Goal: Transaction & Acquisition: Obtain resource

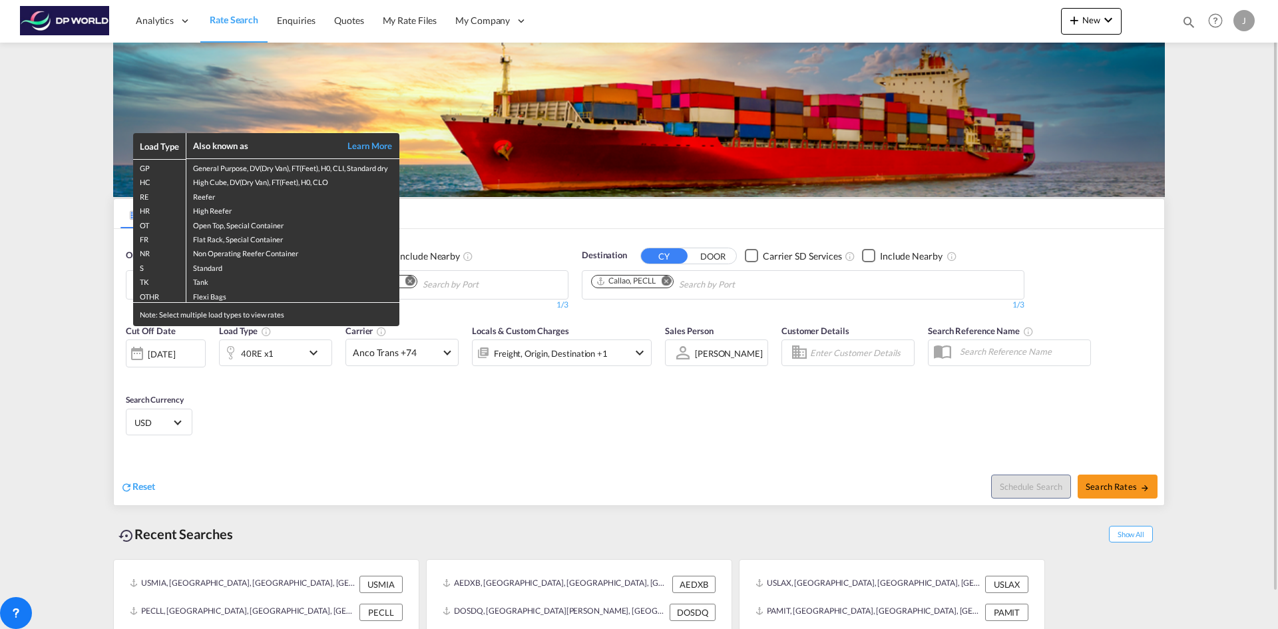
drag, startPoint x: 467, startPoint y: 297, endPoint x: 463, endPoint y: 291, distance: 7.8
click at [466, 296] on div "Load Type Also known as Learn More GP General Purpose, DV(Dry Van), FT(Feet), H…" at bounding box center [639, 314] width 1278 height 629
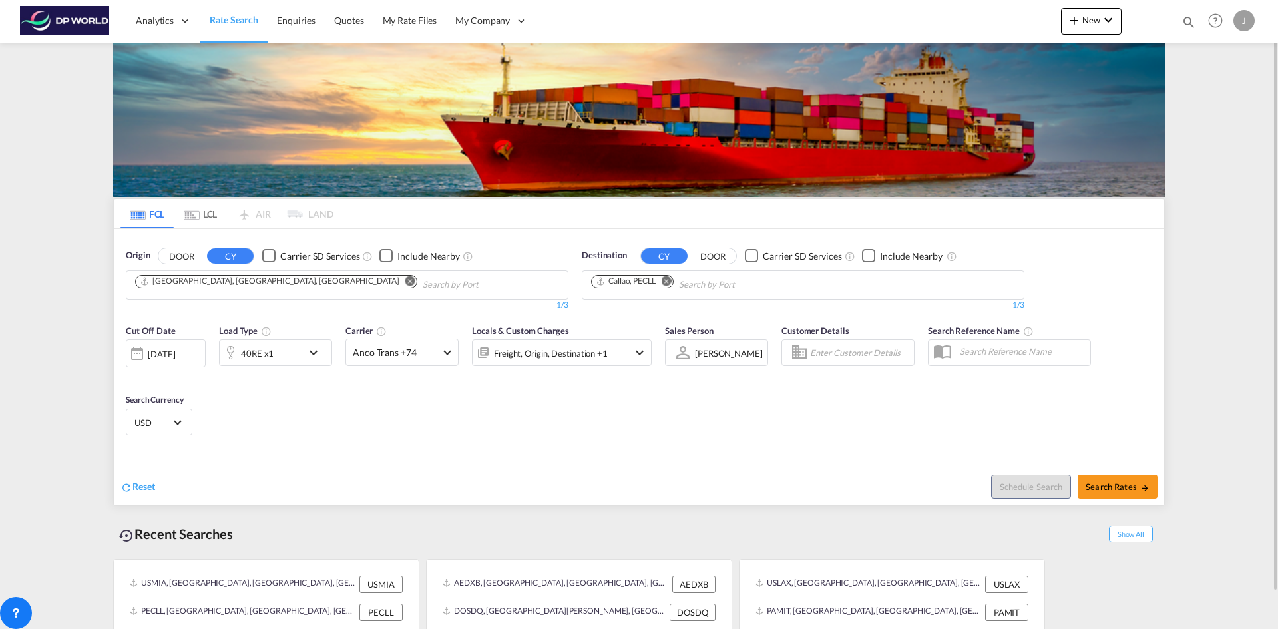
click at [405, 281] on md-icon "Remove" at bounding box center [410, 280] width 10 height 10
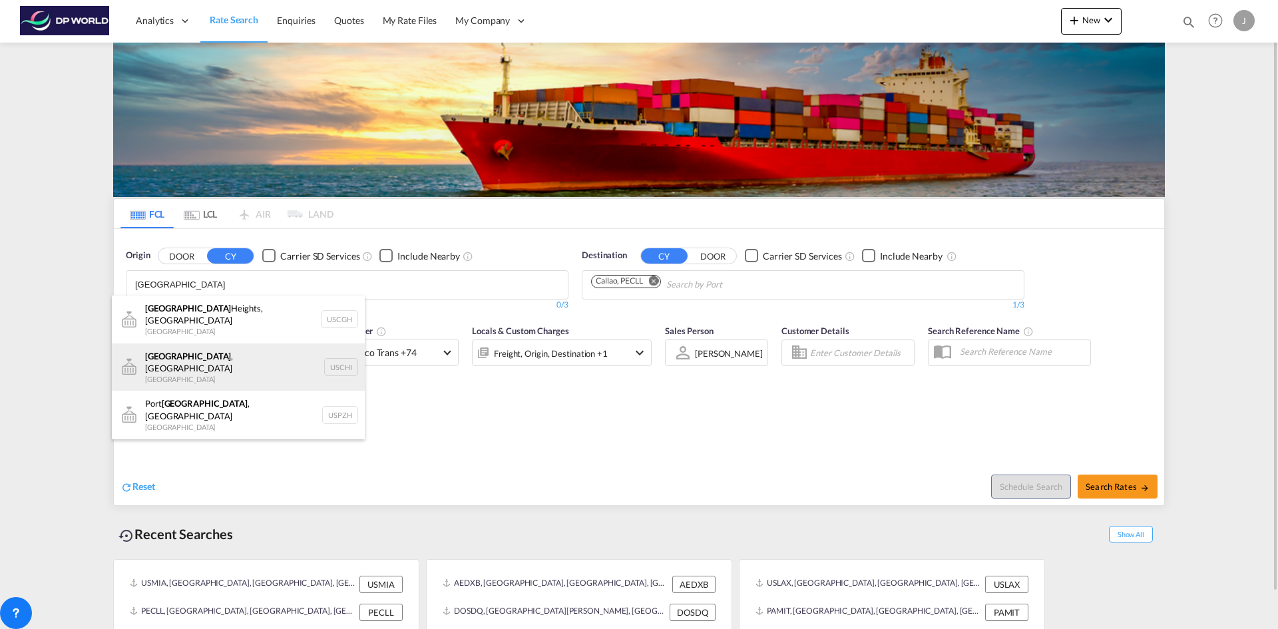
type input "[GEOGRAPHIC_DATA]"
click at [188, 355] on div "[GEOGRAPHIC_DATA] , IL United States USCHI" at bounding box center [238, 367] width 253 height 48
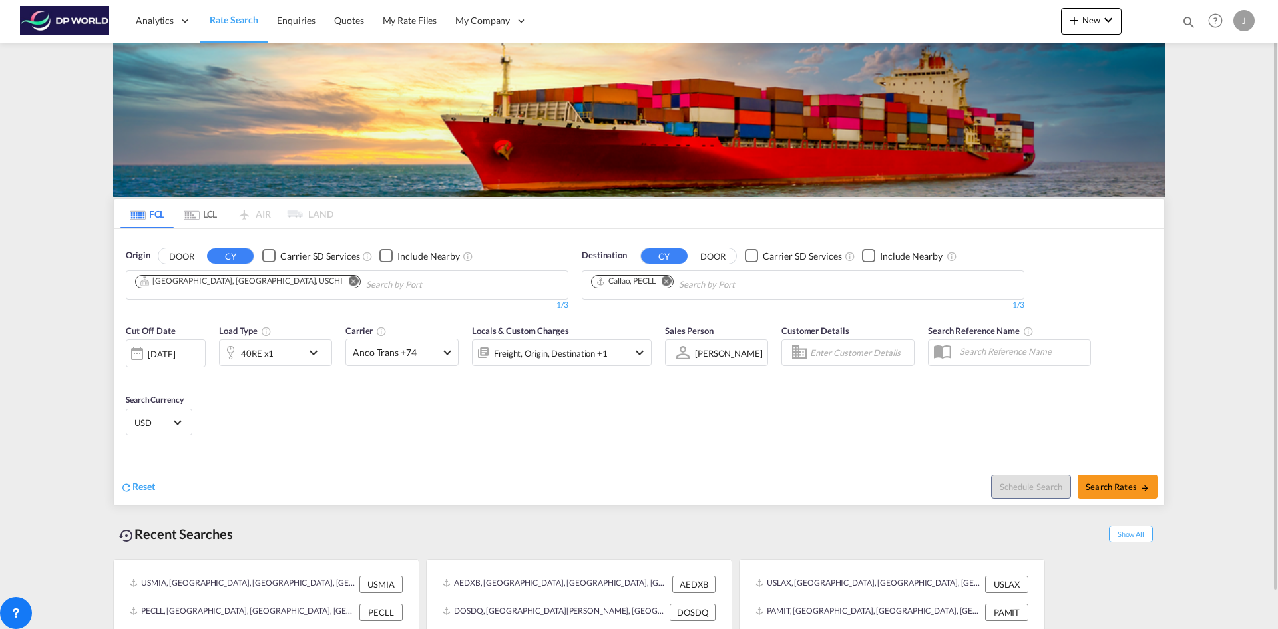
click at [670, 279] on md-icon "Remove" at bounding box center [666, 280] width 10 height 10
click at [616, 283] on body "Analytics Dashboard Rate Search Enquiries Quotes My Rate Files My Company" at bounding box center [639, 314] width 1278 height 629
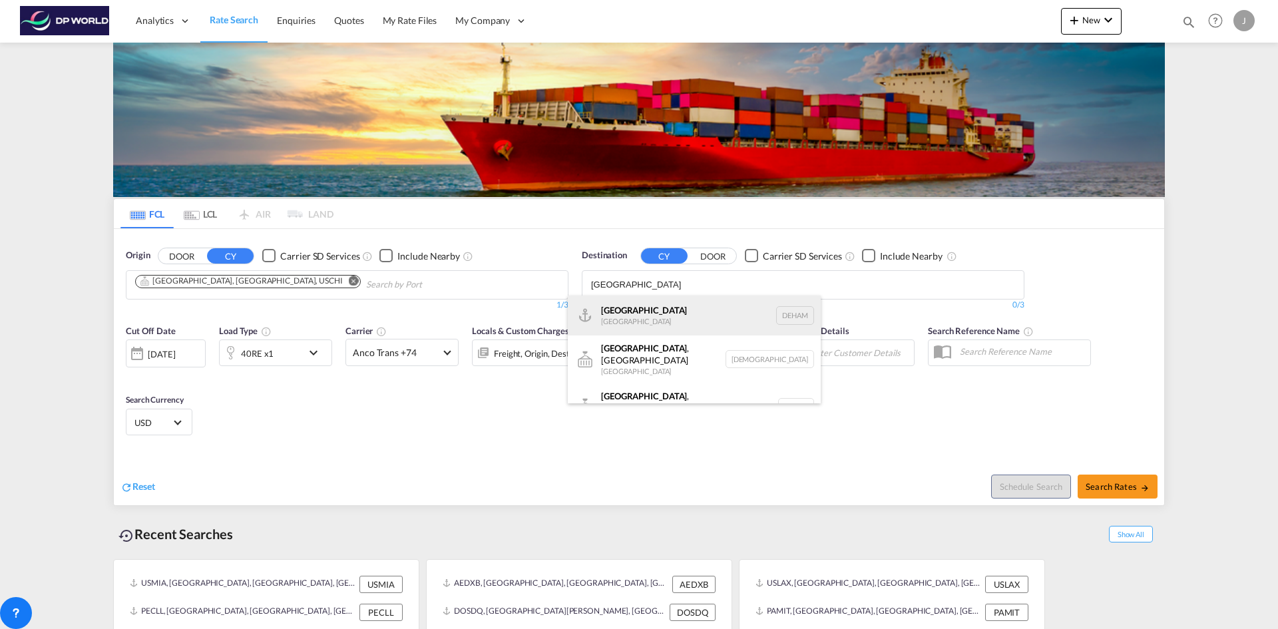
type input "[GEOGRAPHIC_DATA]"
click at [612, 316] on div "Hamburg [GEOGRAPHIC_DATA] [GEOGRAPHIC_DATA]" at bounding box center [694, 315] width 253 height 40
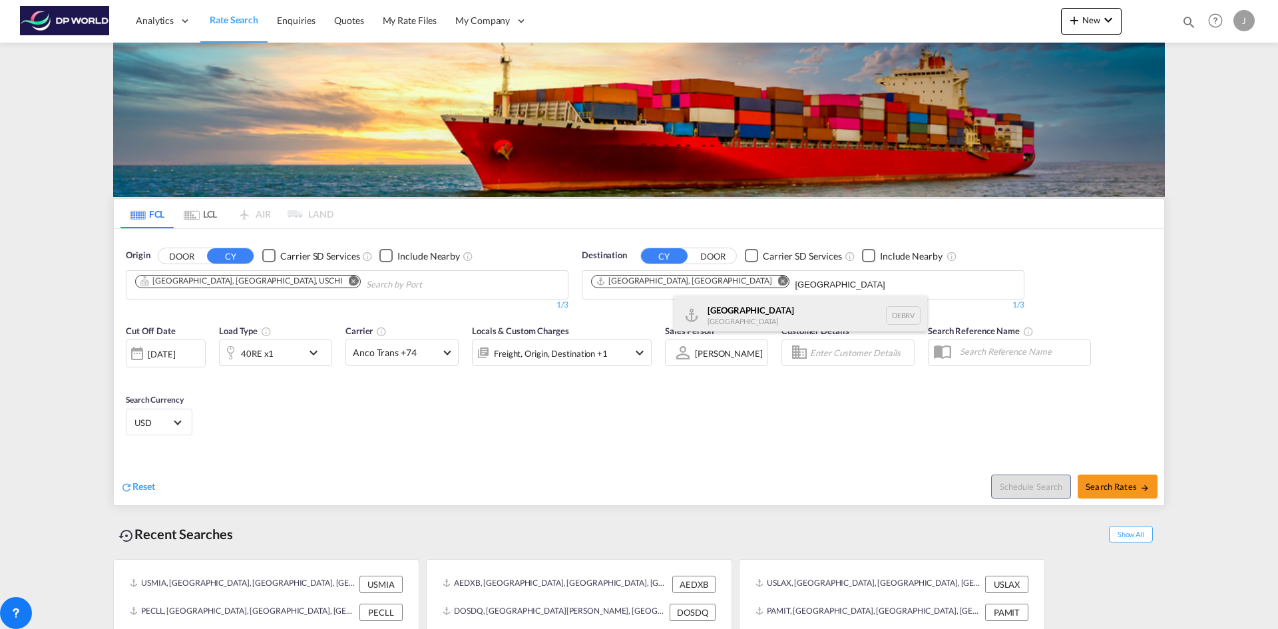
type input "[GEOGRAPHIC_DATA]"
click at [705, 310] on div "[GEOGRAPHIC_DATA] [GEOGRAPHIC_DATA] DEBRV" at bounding box center [800, 315] width 253 height 40
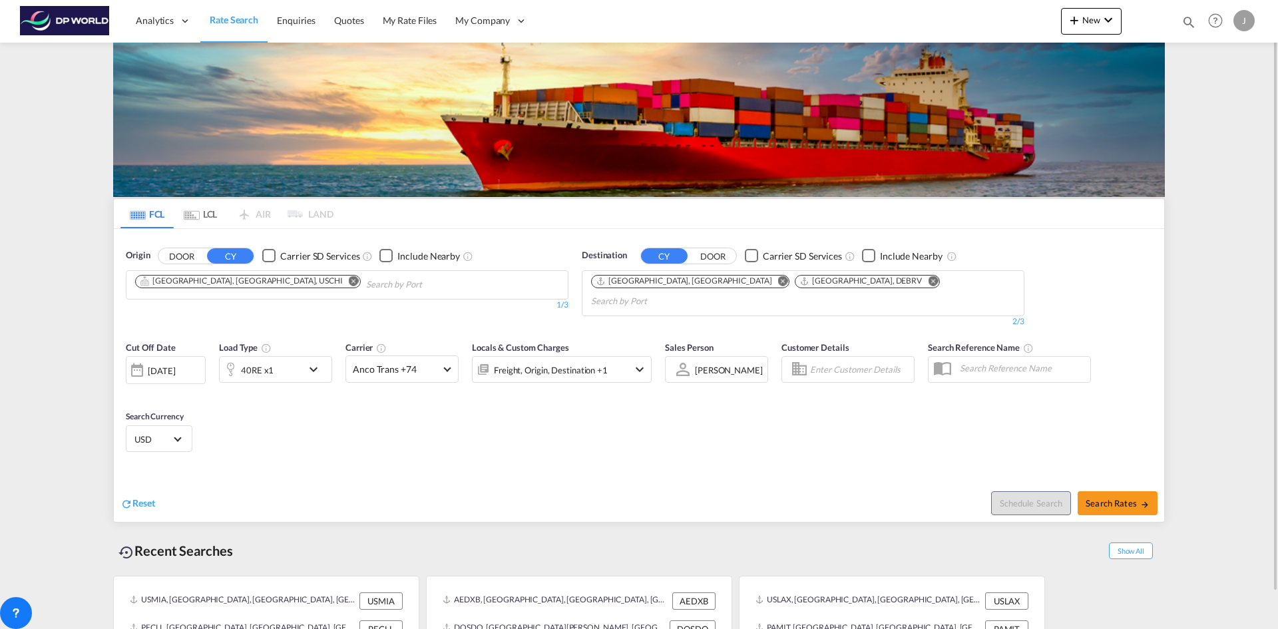
click at [852, 281] on body "Analytics Dashboard Rate Search Enquiries Quotes My Rate Files My Company" at bounding box center [639, 314] width 1278 height 629
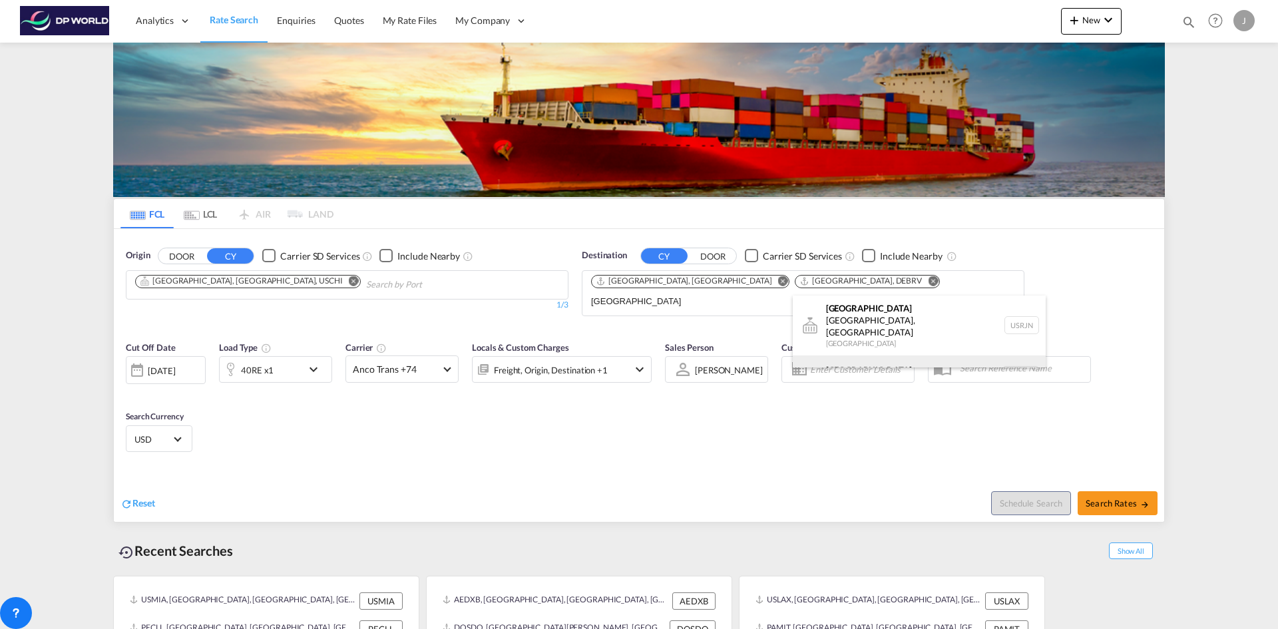
type input "[GEOGRAPHIC_DATA]"
click at [873, 360] on div "[GEOGRAPHIC_DATA] [GEOGRAPHIC_DATA] NLRTM" at bounding box center [918, 375] width 253 height 40
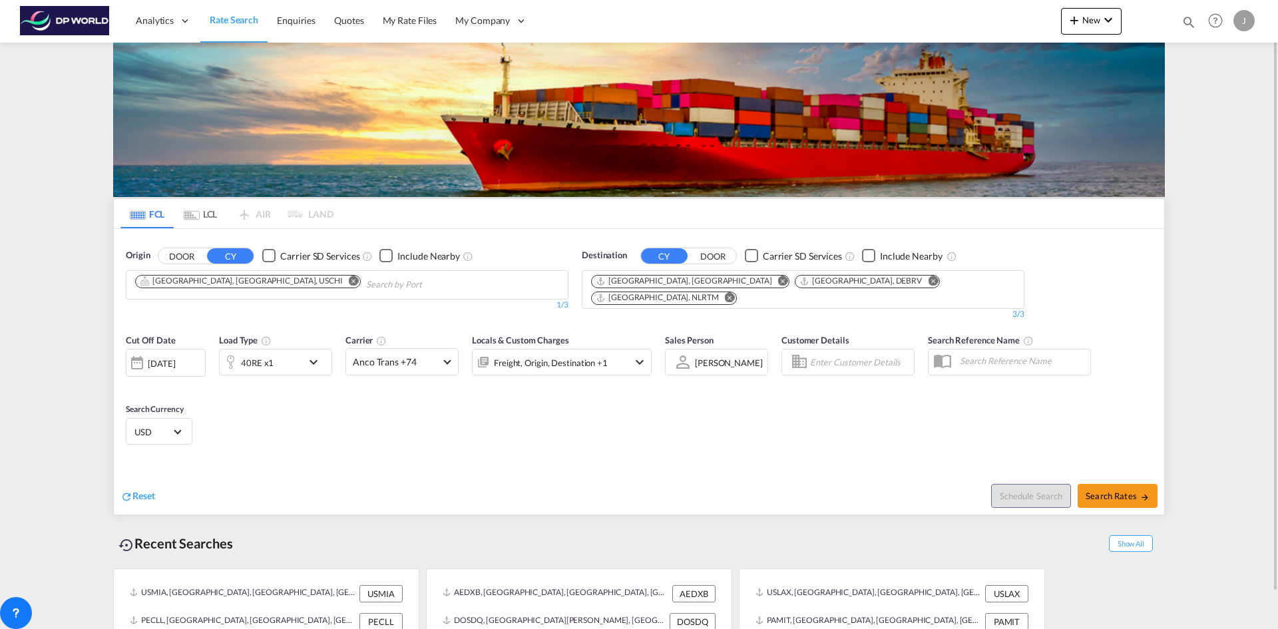
click at [148, 357] on div "[DATE]" at bounding box center [161, 363] width 27 height 12
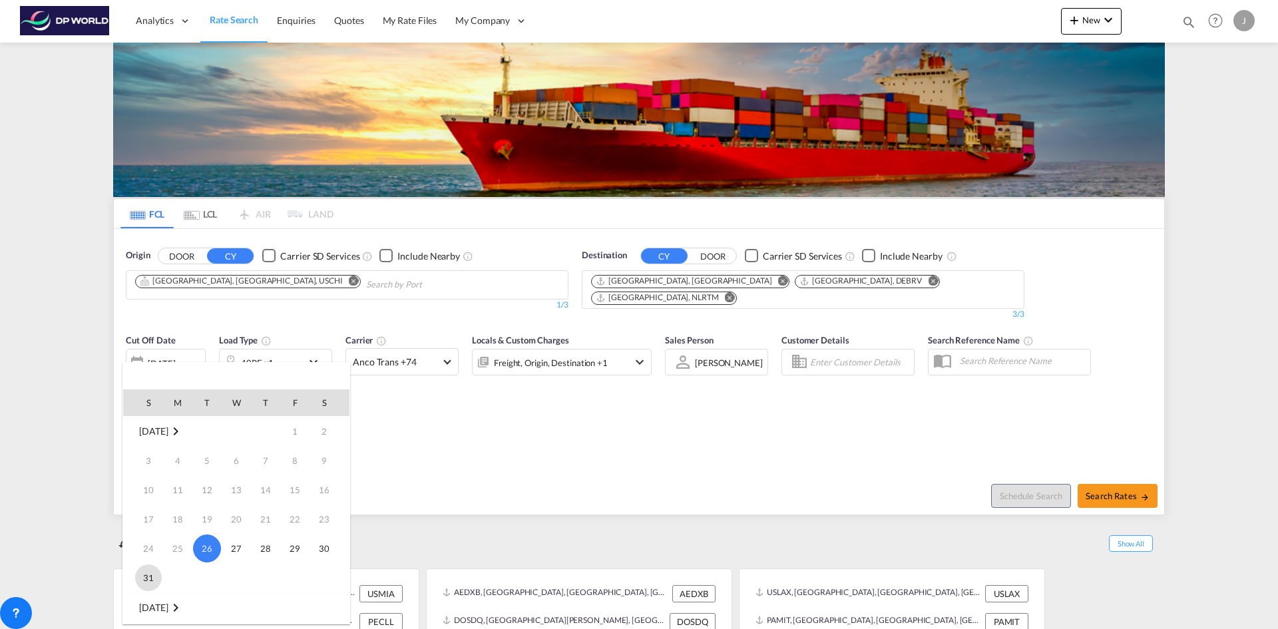
click at [144, 583] on span "31" at bounding box center [148, 577] width 27 height 27
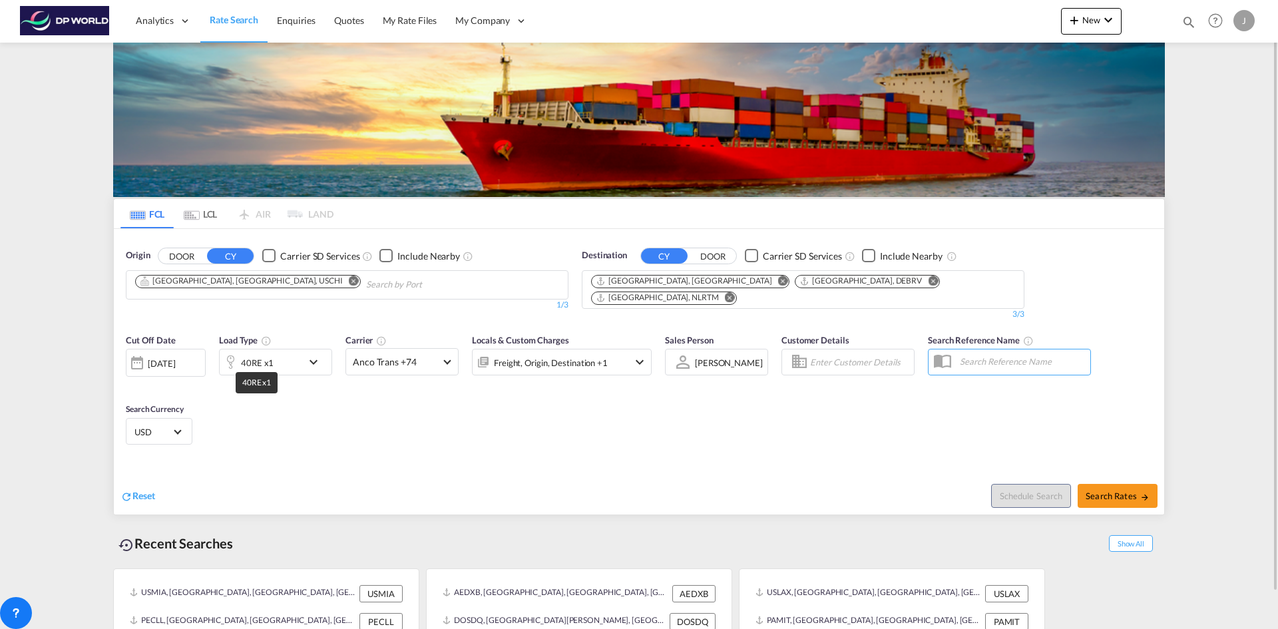
click at [247, 353] on div "40RE x1" at bounding box center [257, 362] width 33 height 19
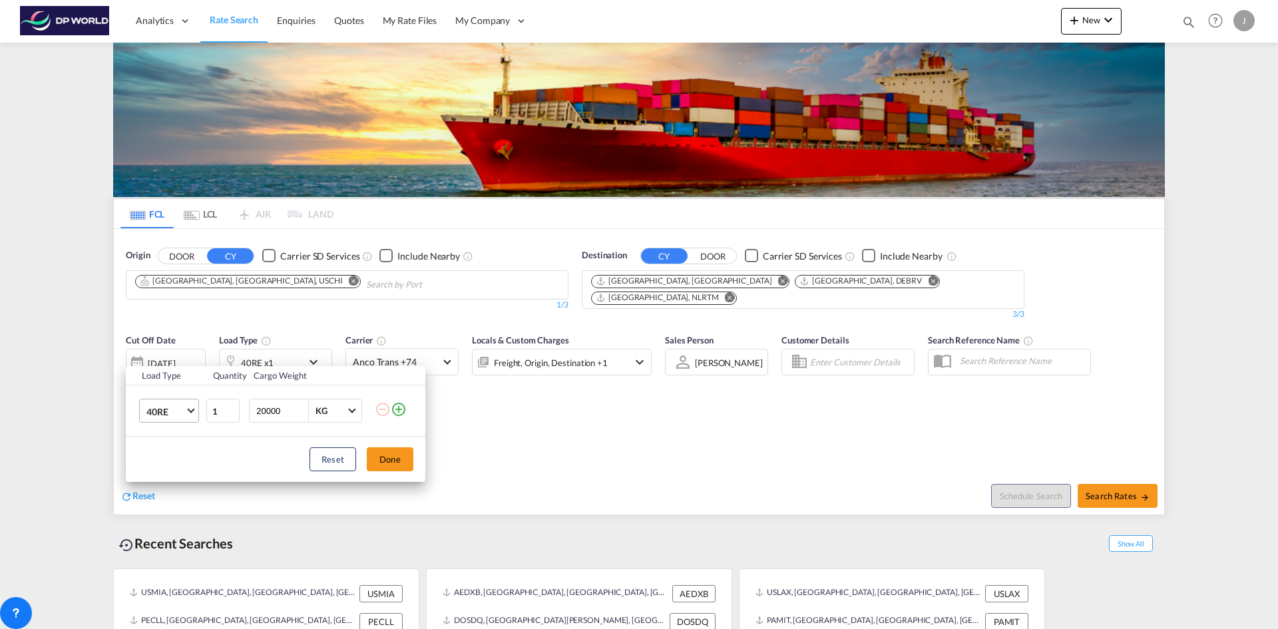
click at [189, 415] on md-select-value "40RE" at bounding box center [171, 410] width 53 height 23
click at [160, 411] on div "40HC" at bounding box center [158, 405] width 25 height 13
click at [394, 459] on button "Done" at bounding box center [390, 459] width 47 height 24
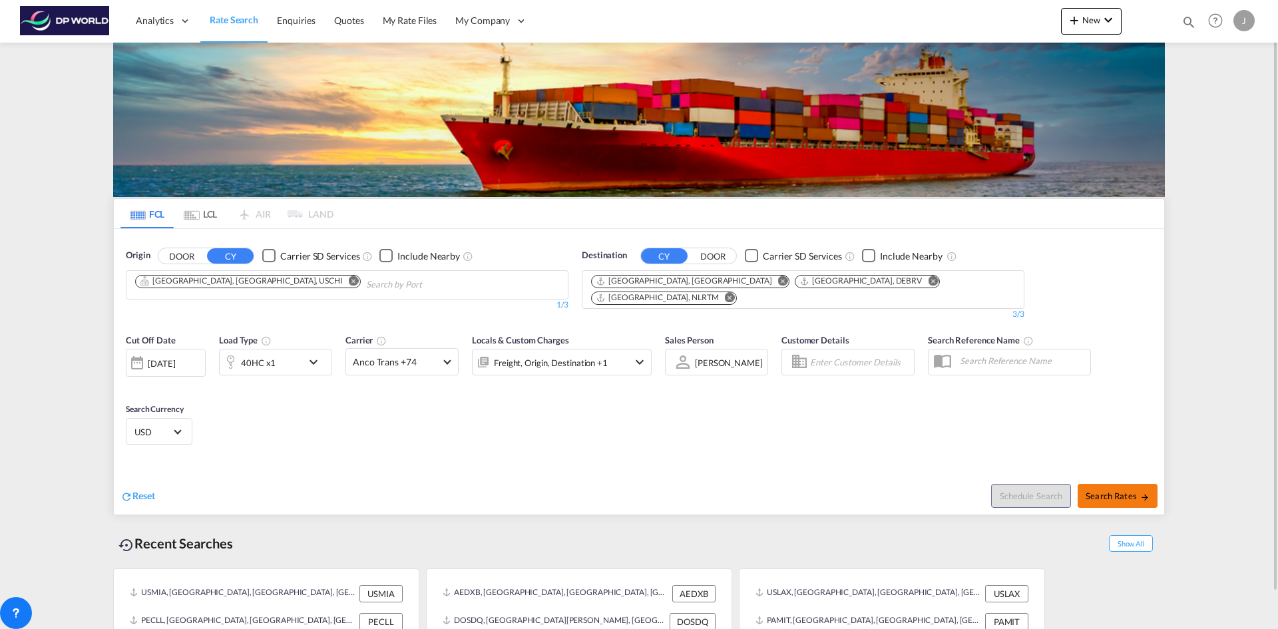
click at [1131, 490] on span "Search Rates" at bounding box center [1117, 495] width 64 height 11
type input "USCHI to DEHAM,DEBRV,NLRTM / [DATE]"
